Goal: Task Accomplishment & Management: Manage account settings

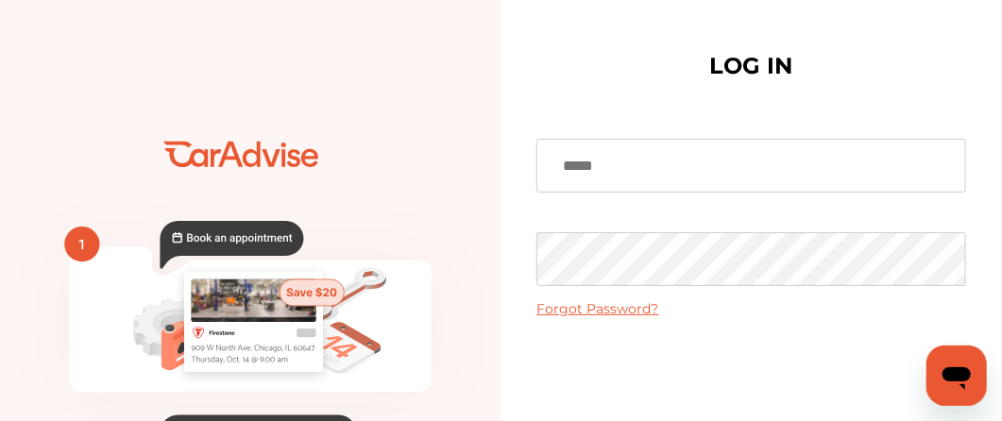
click at [723, 165] on input at bounding box center [752, 166] width 430 height 54
click at [723, 168] on input at bounding box center [752, 166] width 430 height 54
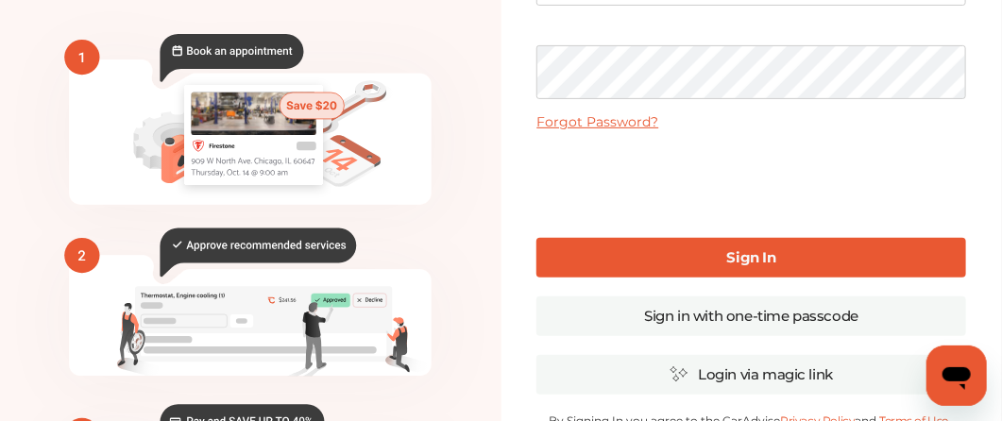
scroll to position [186, 0]
